Goal: Information Seeking & Learning: Learn about a topic

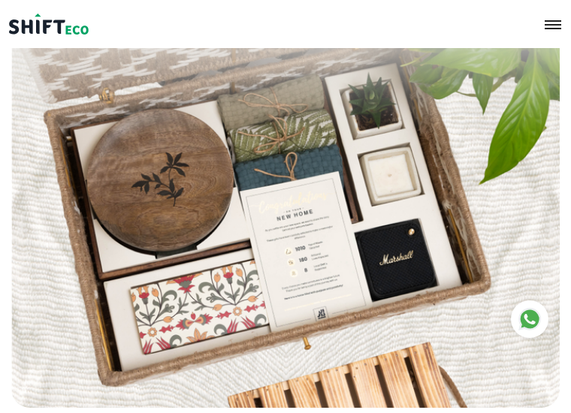
scroll to position [337, 0]
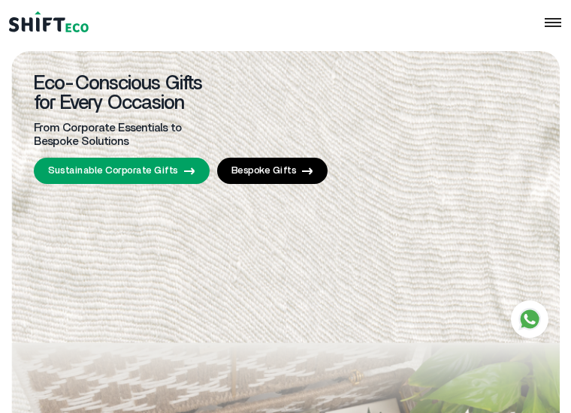
drag, startPoint x: 320, startPoint y: 100, endPoint x: 270, endPoint y: 343, distance: 248.4
drag, startPoint x: 348, startPoint y: 100, endPoint x: 414, endPoint y: 166, distance: 93.5
click at [414, 166] on div "Eco-Conscious Gifts for Every Occasion From Corporate Essentials to Bespoke Sol…" at bounding box center [285, 397] width 548 height 692
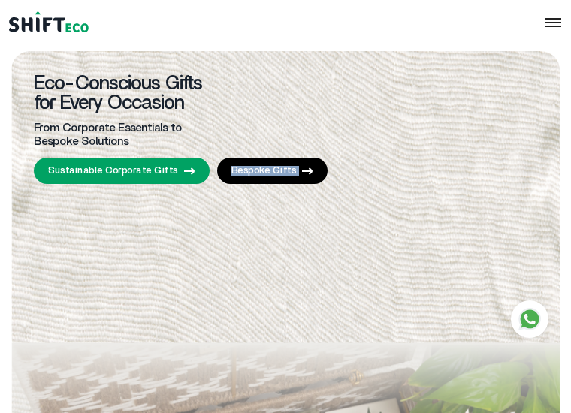
click at [414, 166] on div "Eco-Conscious Gifts for Every Occasion From Corporate Essentials to Bespoke Sol…" at bounding box center [285, 397] width 548 height 692
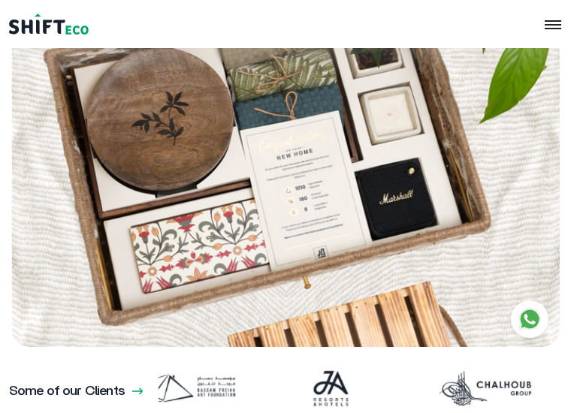
scroll to position [397, 0]
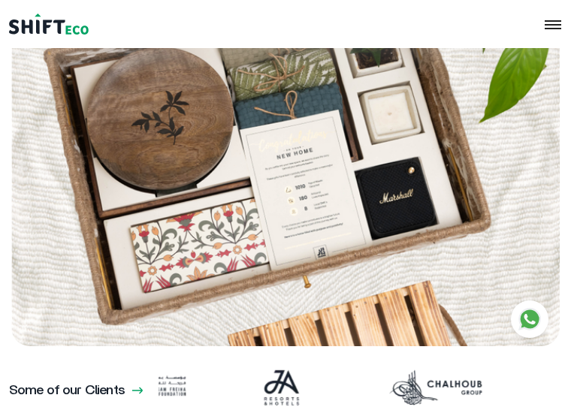
drag, startPoint x: 311, startPoint y: 190, endPoint x: 362, endPoint y: 214, distance: 56.5
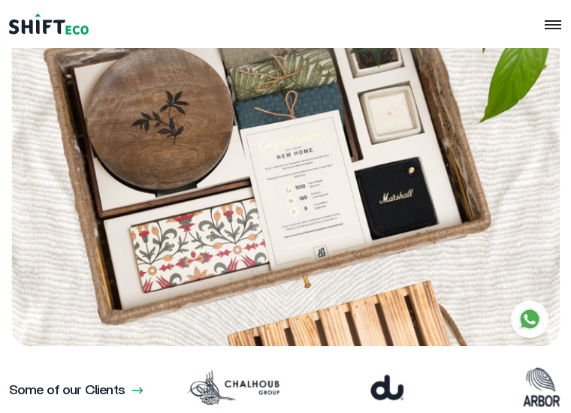
drag, startPoint x: 353, startPoint y: 205, endPoint x: 312, endPoint y: 189, distance: 44.5
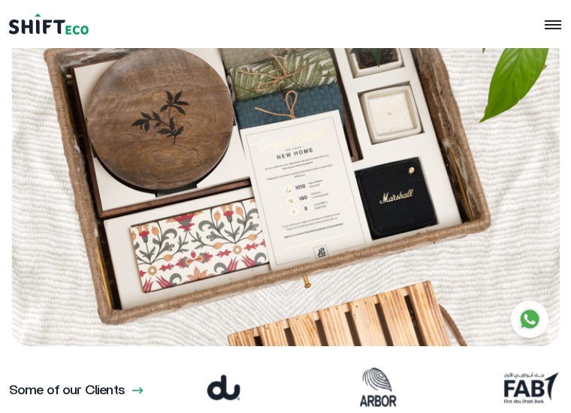
copy h3 "Bespoke Gifting"
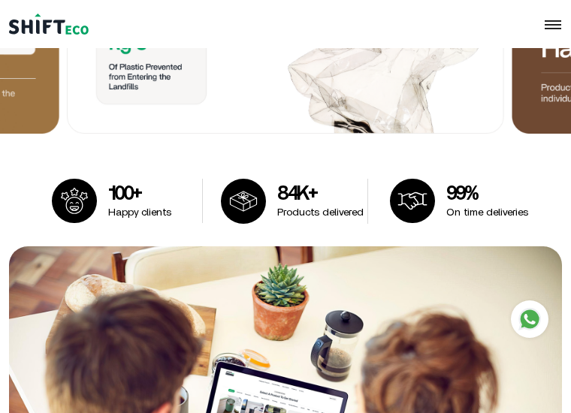
scroll to position [1441, 0]
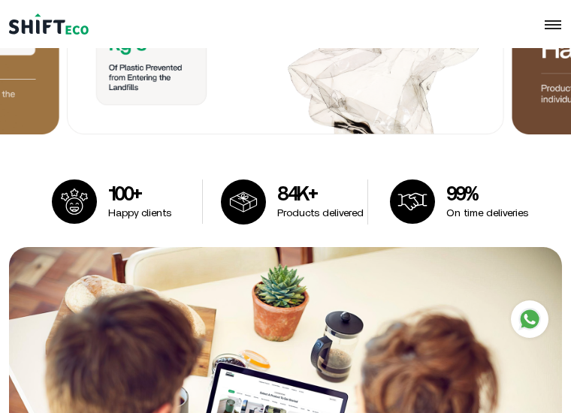
copy div "Give us a brief, and discover how our gifting experts can curate and help you c…"
drag, startPoint x: 317, startPoint y: 237, endPoint x: 440, endPoint y: 234, distance: 123.3
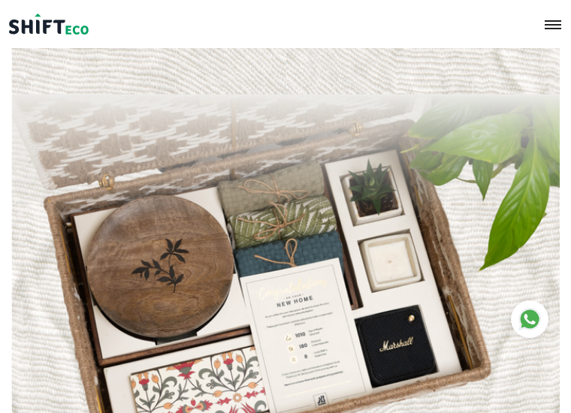
scroll to position [313, 0]
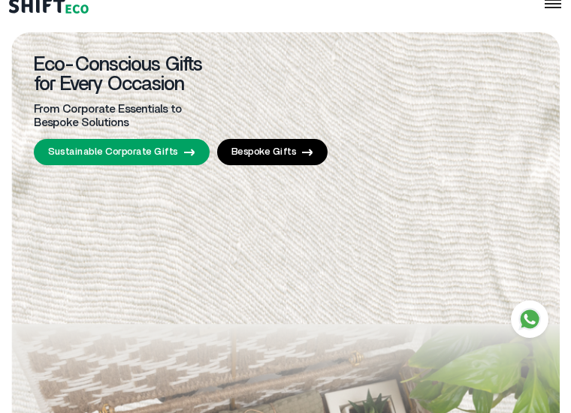
scroll to position [0, 0]
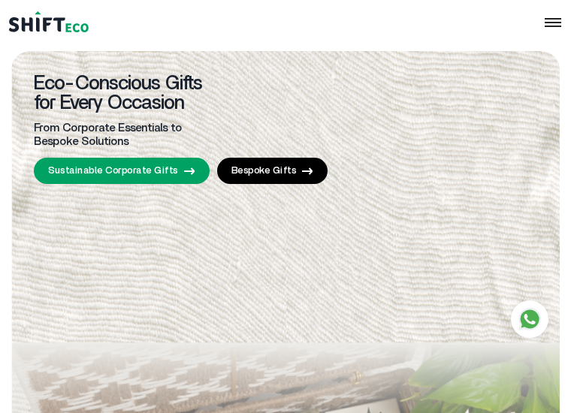
click at [270, 176] on link "Bespoke Gifts" at bounding box center [272, 171] width 111 height 26
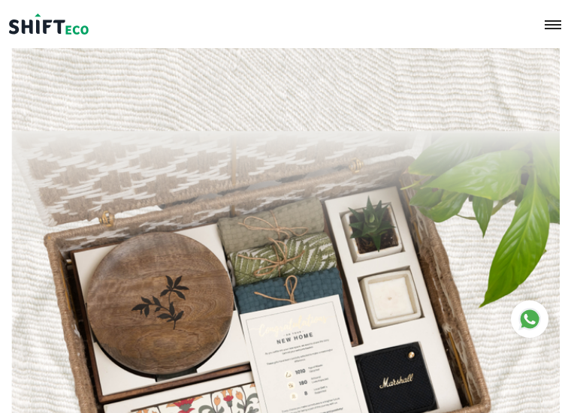
scroll to position [211, 0]
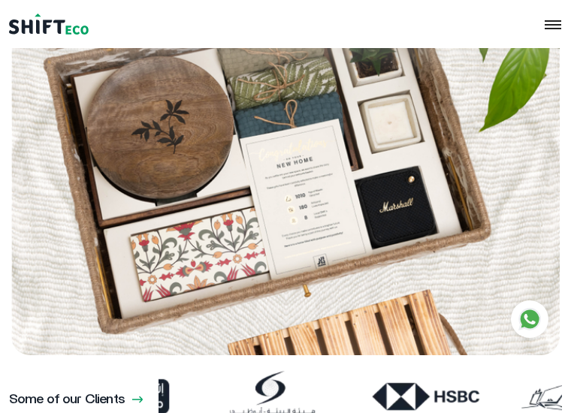
scroll to position [388, 0]
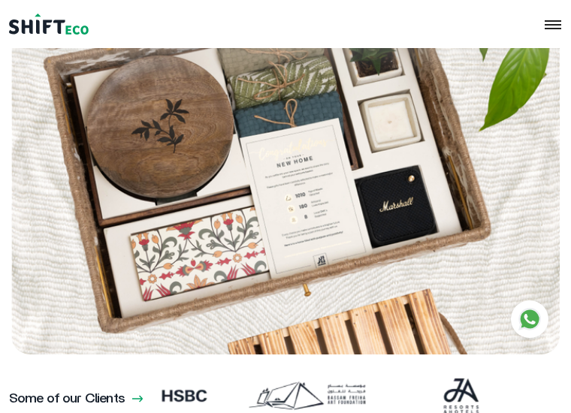
drag, startPoint x: 70, startPoint y: 190, endPoint x: 54, endPoint y: 177, distance: 20.3
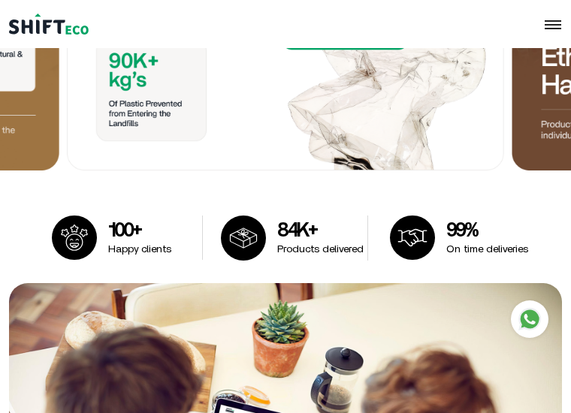
scroll to position [973, 0]
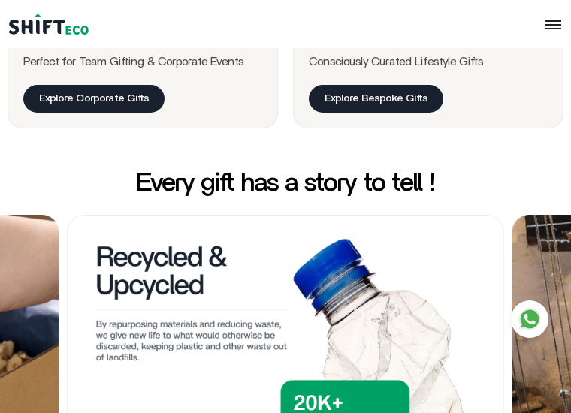
scroll to position [994, 0]
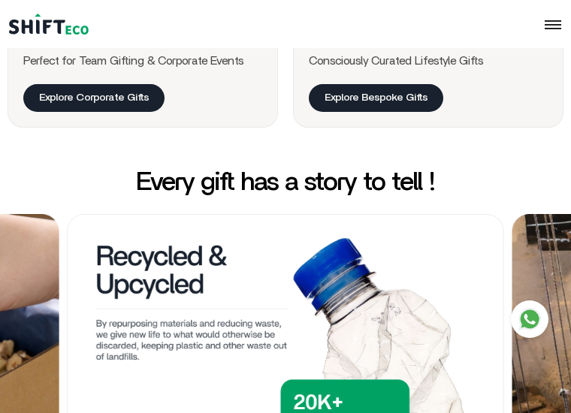
copy div "84K+"
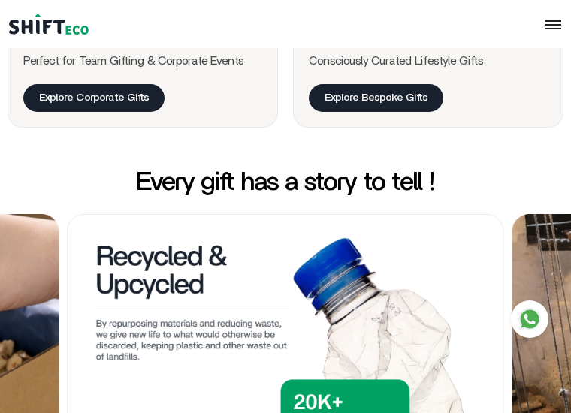
copy div "Products delivered"
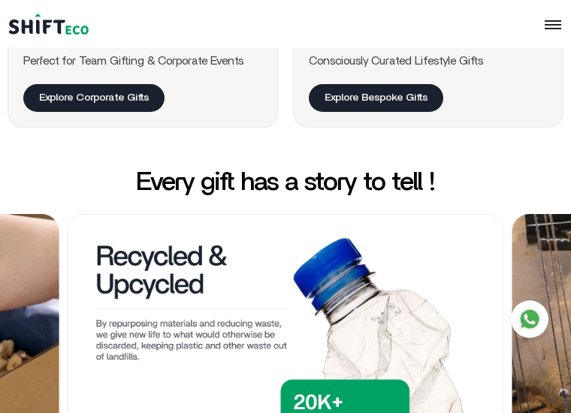
copy div "Happy clients"
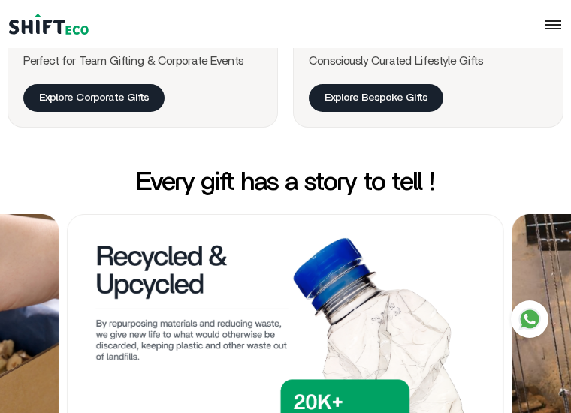
copy main "On time deliveries"
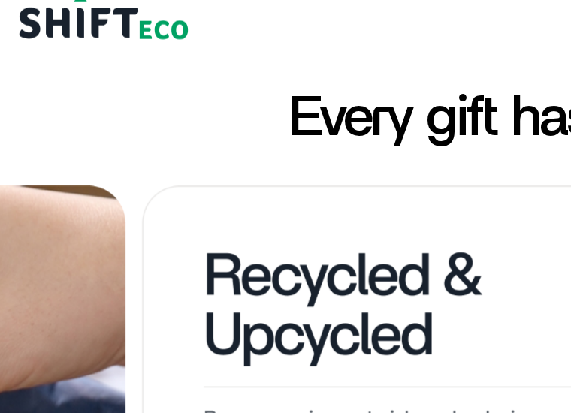
scroll to position [1104, 0]
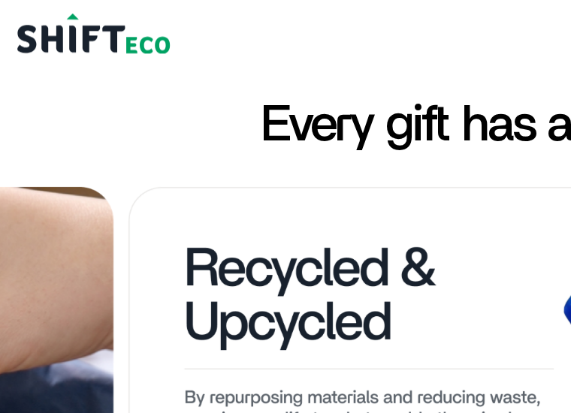
drag, startPoint x: 111, startPoint y: 91, endPoint x: 151, endPoint y: 87, distance: 40.0
copy h3 "100+"
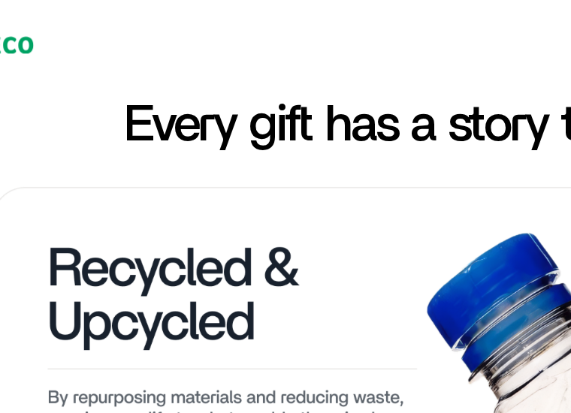
scroll to position [1104, 0]
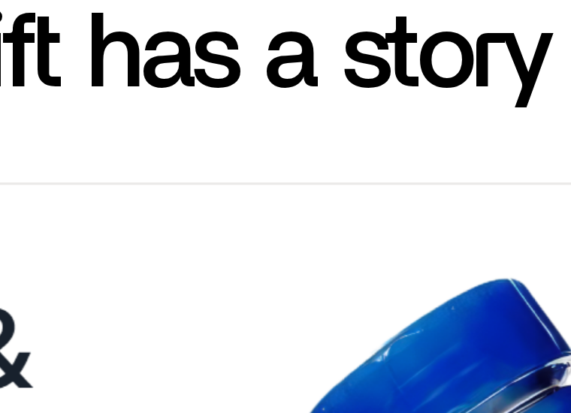
drag, startPoint x: 275, startPoint y: 84, endPoint x: 317, endPoint y: 84, distance: 42.1
copy h3 "84K+"
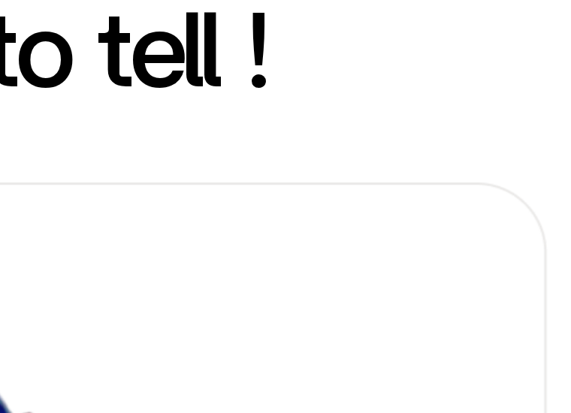
copy div "99%"
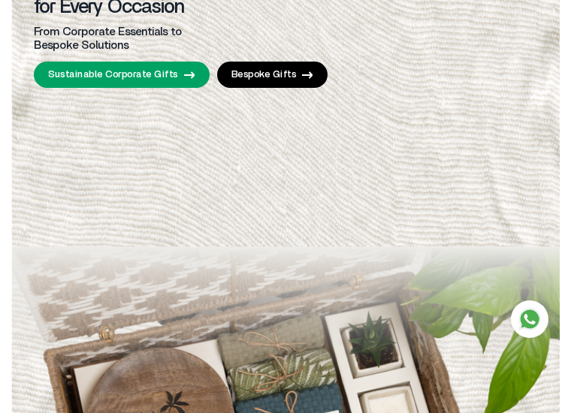
scroll to position [66, 0]
